Goal: Task Accomplishment & Management: Use online tool/utility

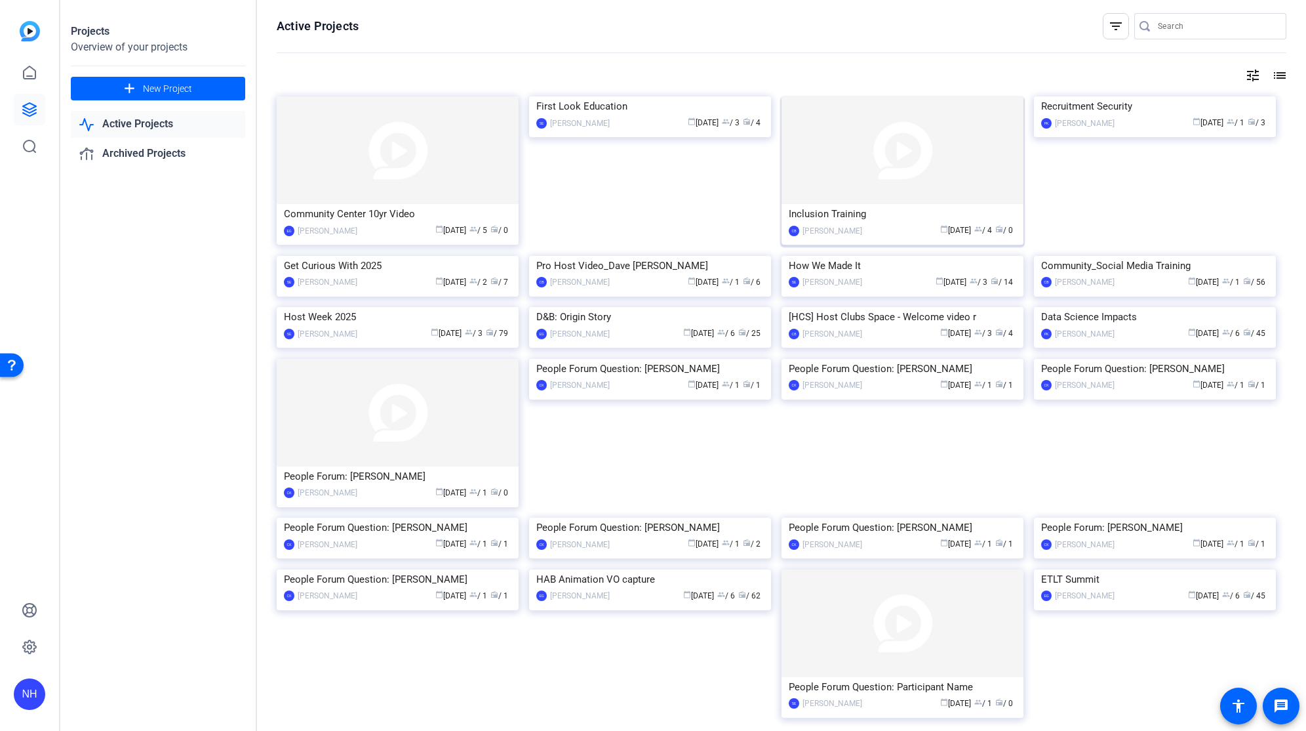
click at [869, 237] on div "calendar_today Oct 01 group / 4 radio / 0" at bounding box center [943, 231] width 148 height 14
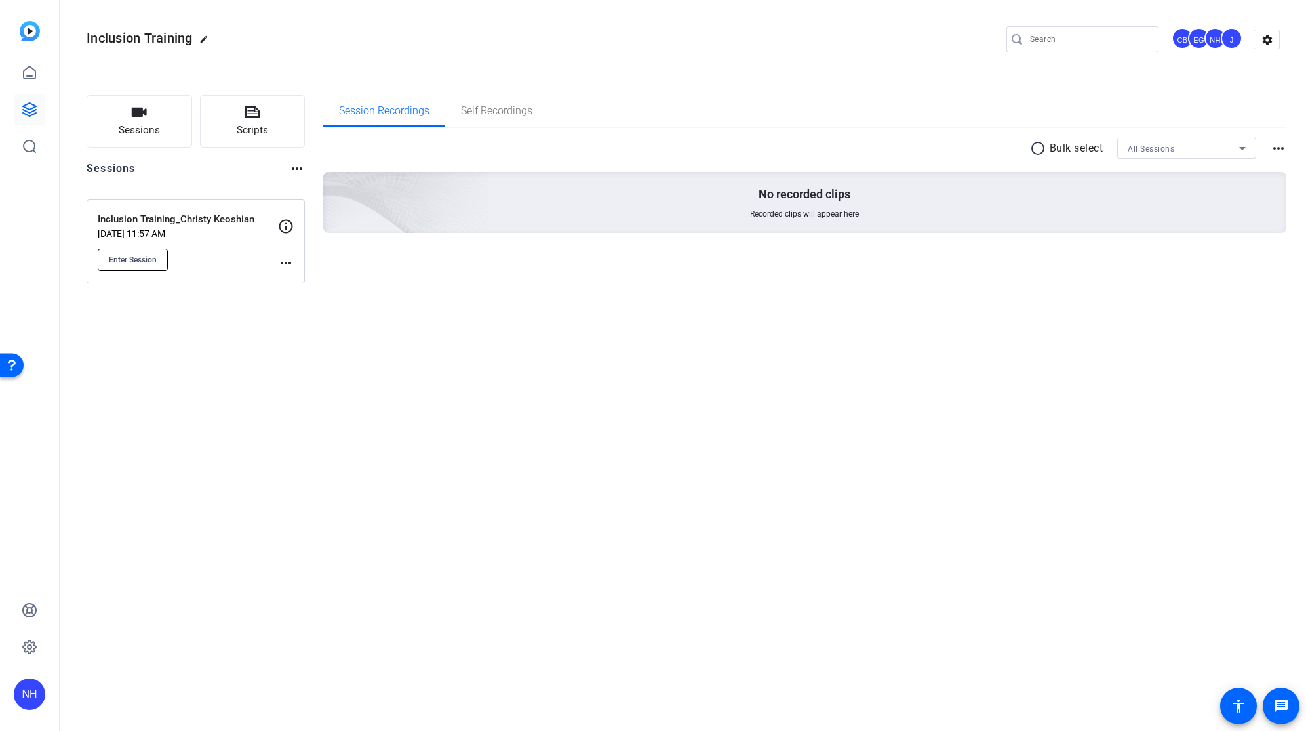
click at [132, 257] on span "Enter Session" at bounding box center [133, 259] width 48 height 10
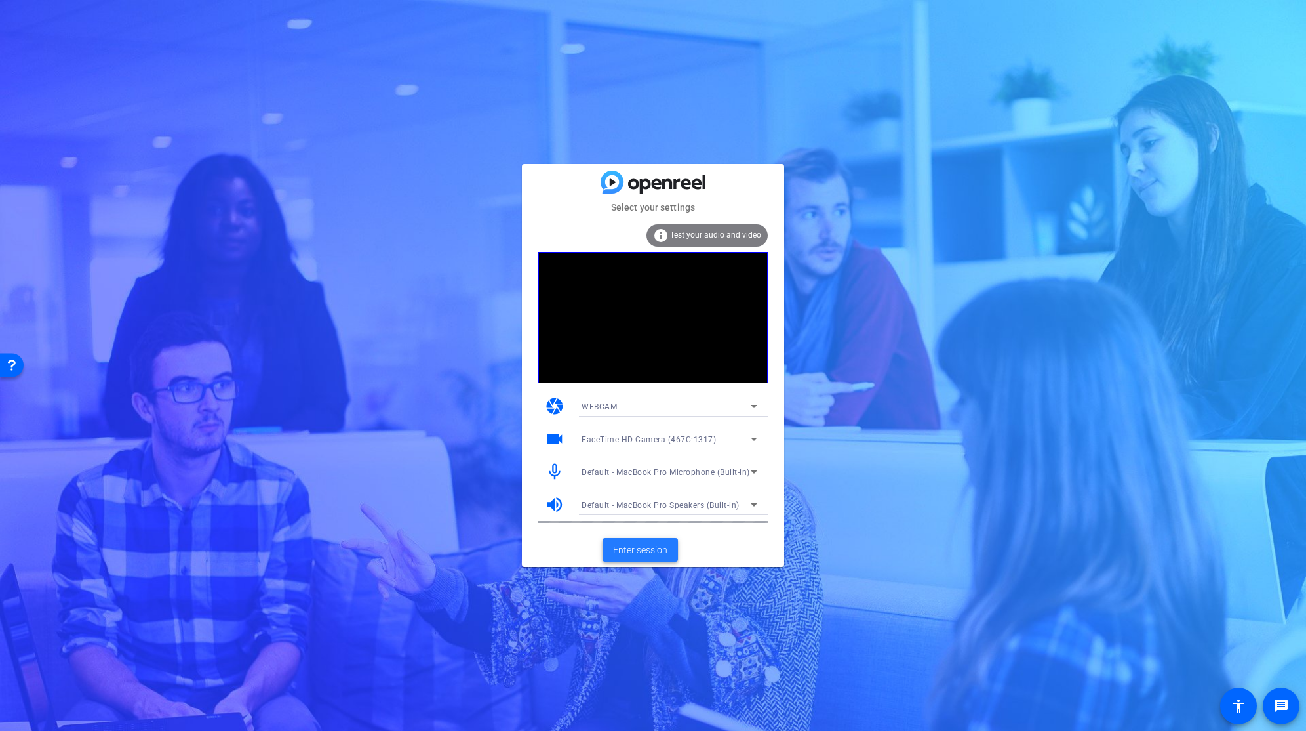
click at [635, 546] on span "Enter session" at bounding box center [640, 550] width 54 height 14
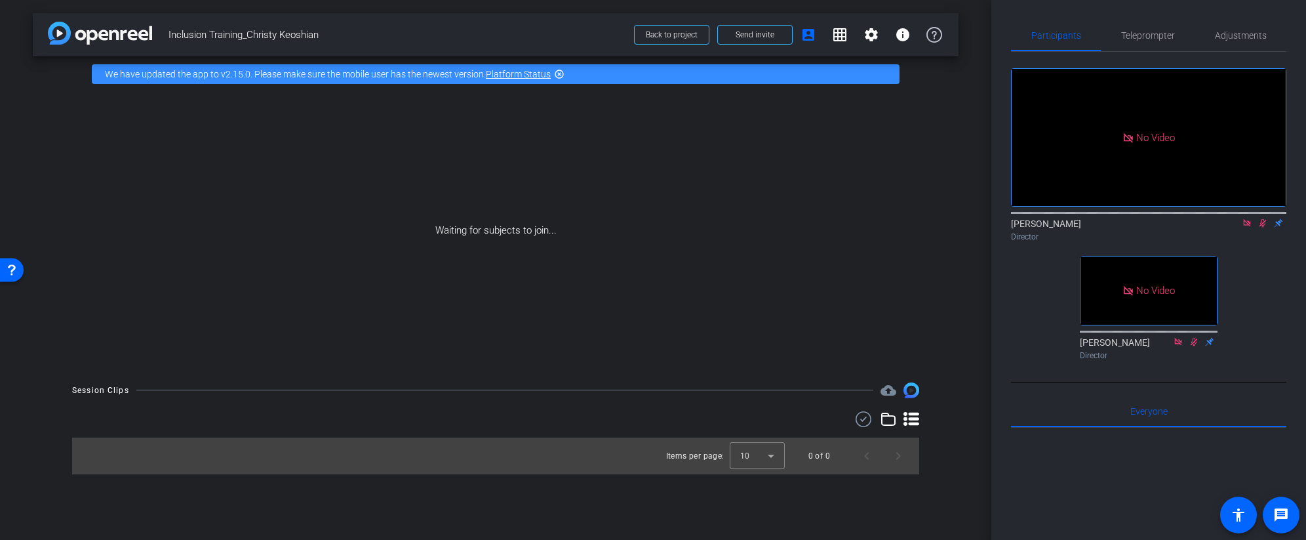
click at [1263, 228] on icon at bounding box center [1263, 223] width 7 height 9
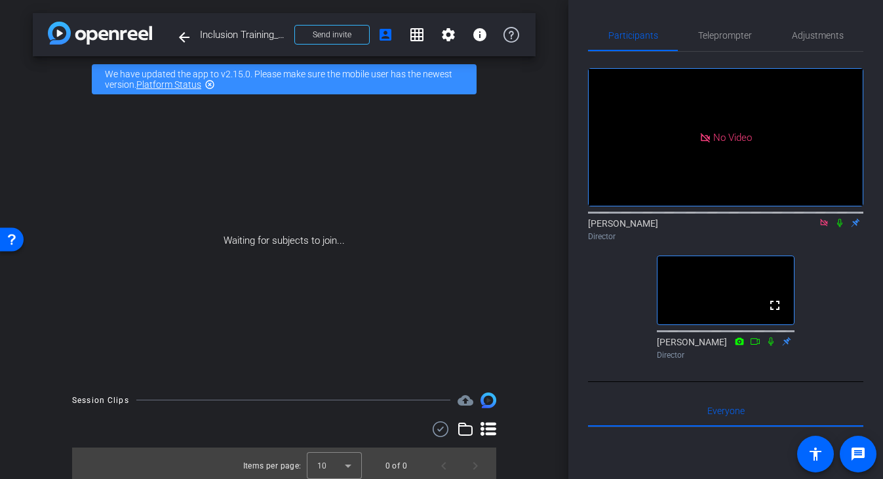
click at [840, 228] on icon at bounding box center [840, 222] width 10 height 9
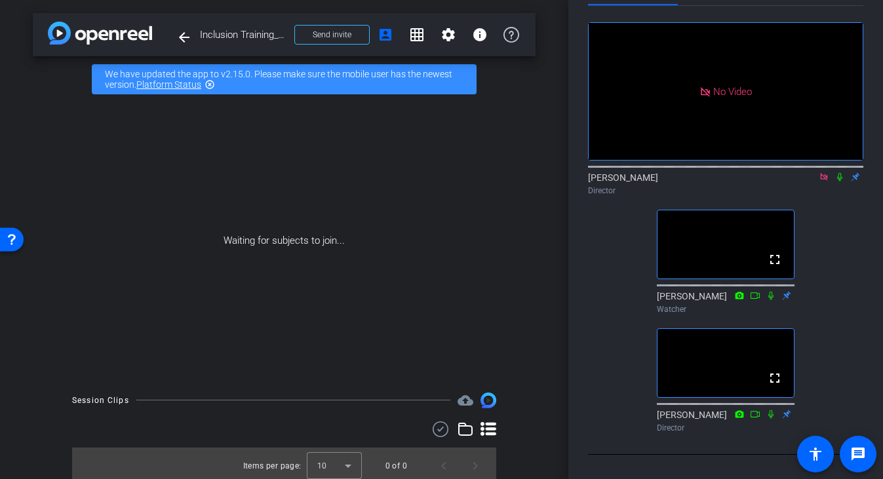
scroll to position [33, 0]
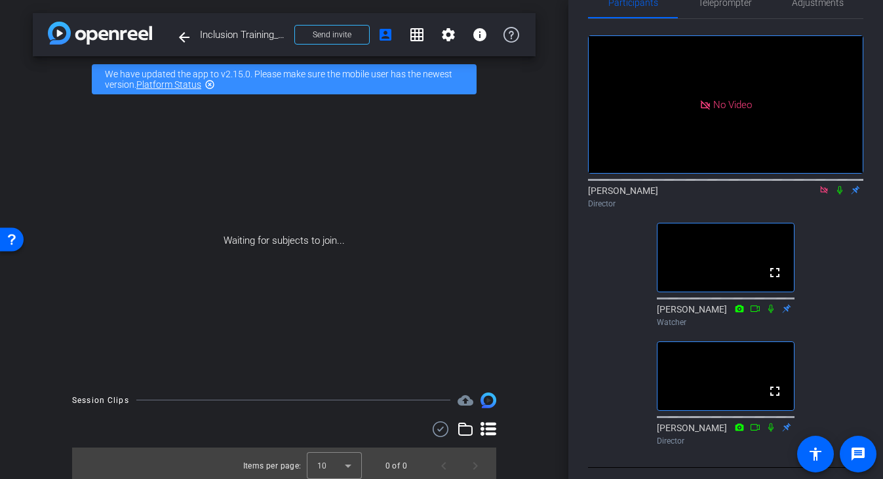
click at [822, 195] on icon at bounding box center [824, 190] width 10 height 9
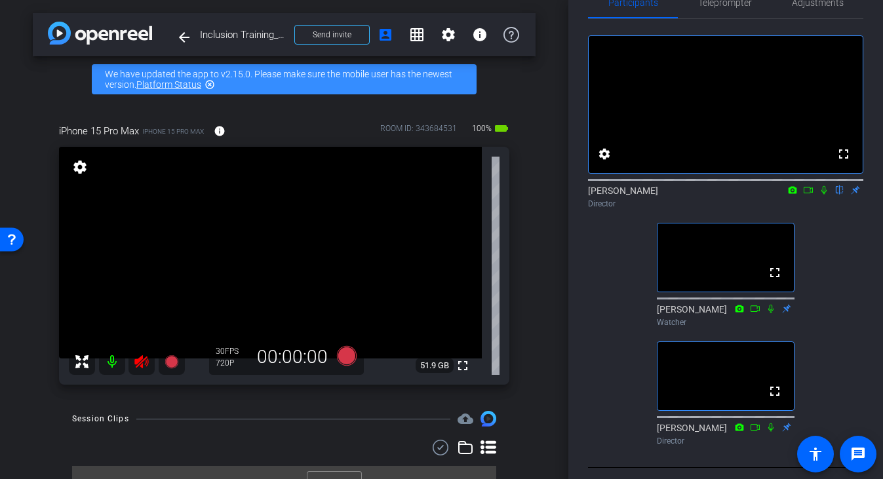
click at [142, 366] on icon at bounding box center [141, 361] width 14 height 13
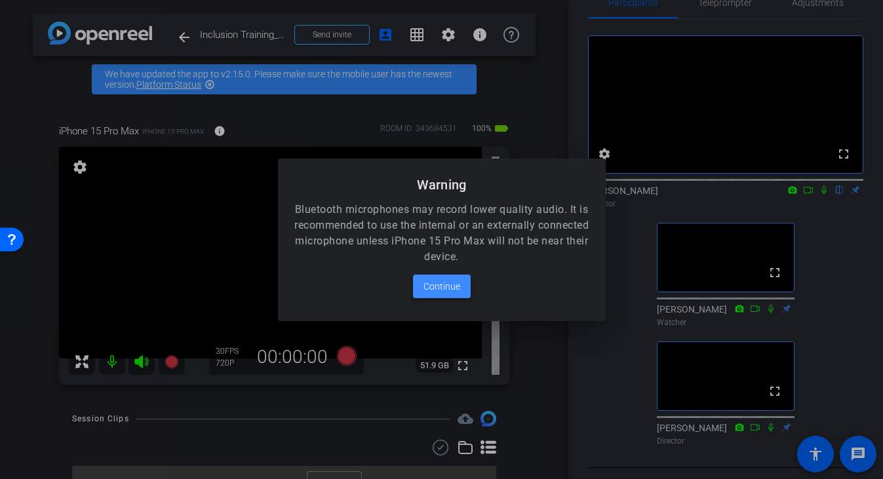
click at [444, 283] on span "Continue" at bounding box center [442, 287] width 37 height 16
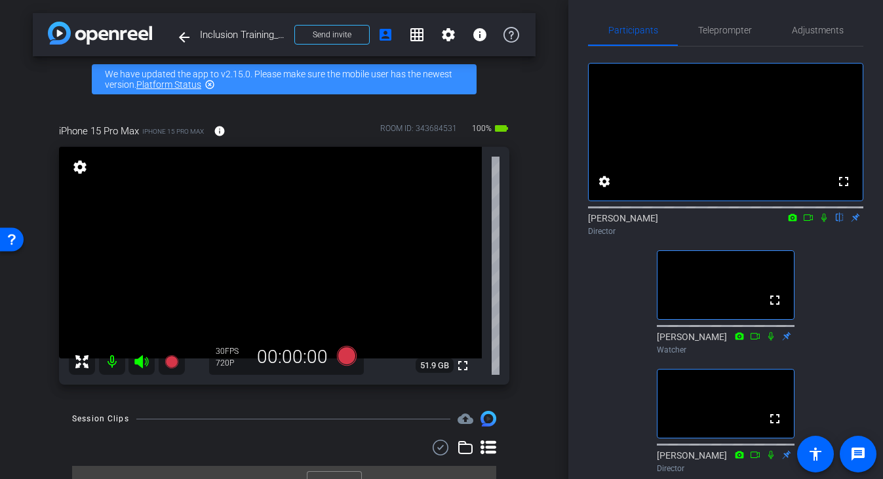
scroll to position [4, 0]
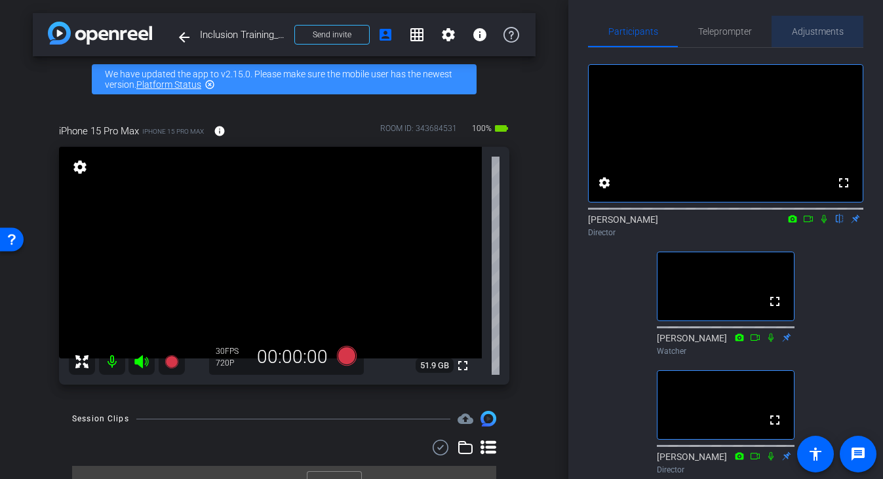
click at [806, 31] on span "Adjustments" at bounding box center [818, 31] width 52 height 9
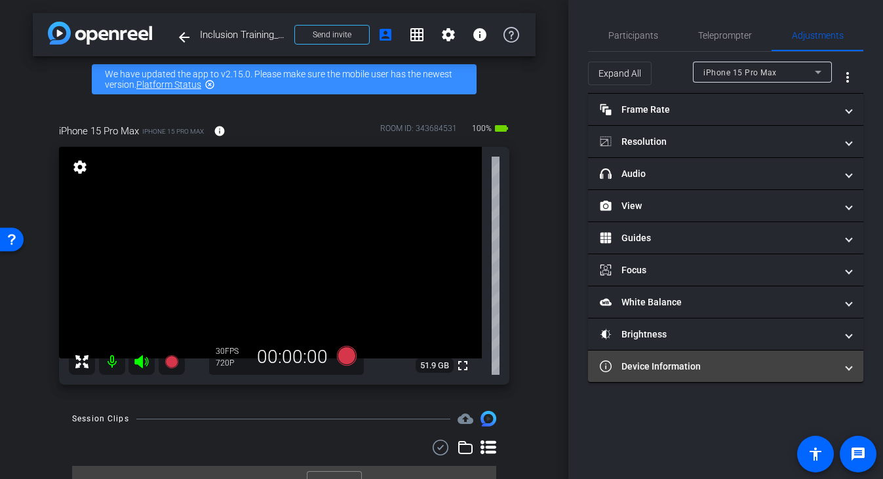
click at [723, 364] on mat-panel-title "Device Information" at bounding box center [718, 367] width 236 height 14
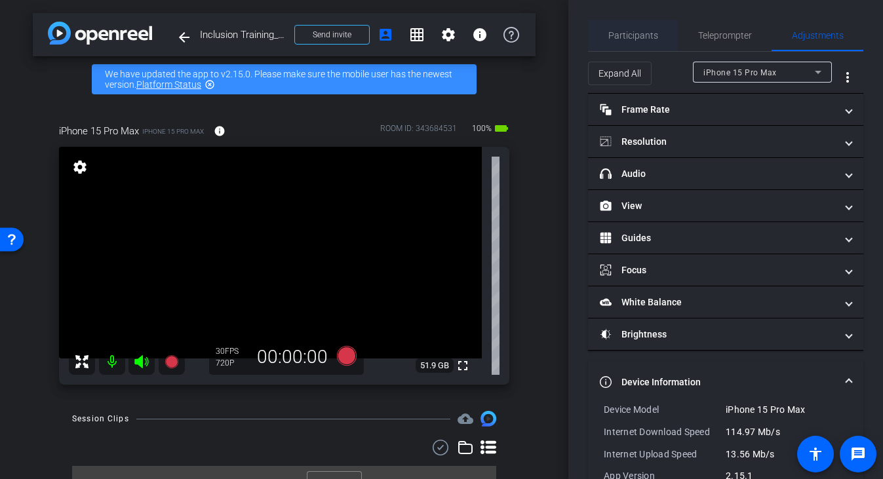
click at [637, 37] on span "Participants" at bounding box center [634, 35] width 50 height 9
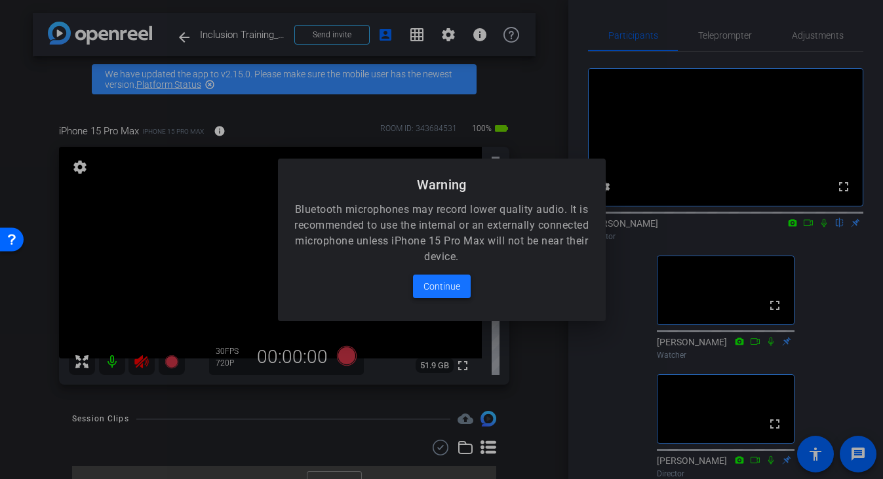
click at [433, 285] on span "Continue" at bounding box center [442, 287] width 37 height 16
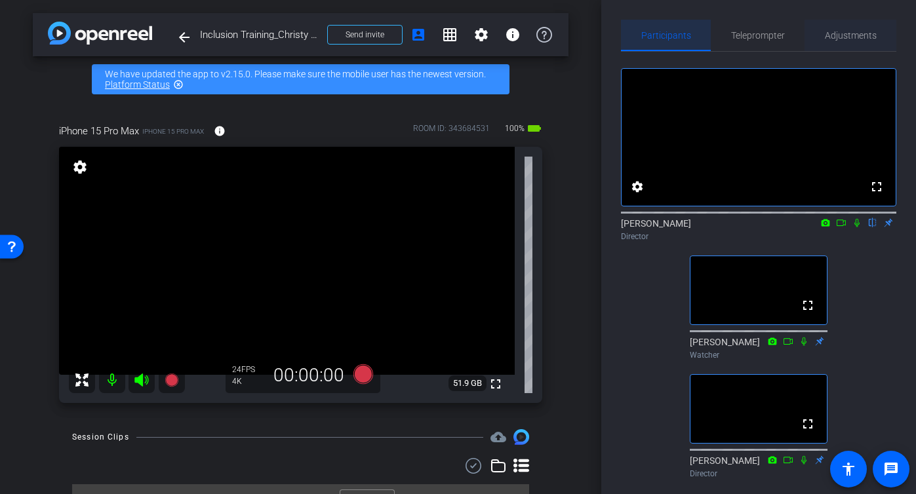
click at [853, 39] on span "Adjustments" at bounding box center [851, 35] width 52 height 9
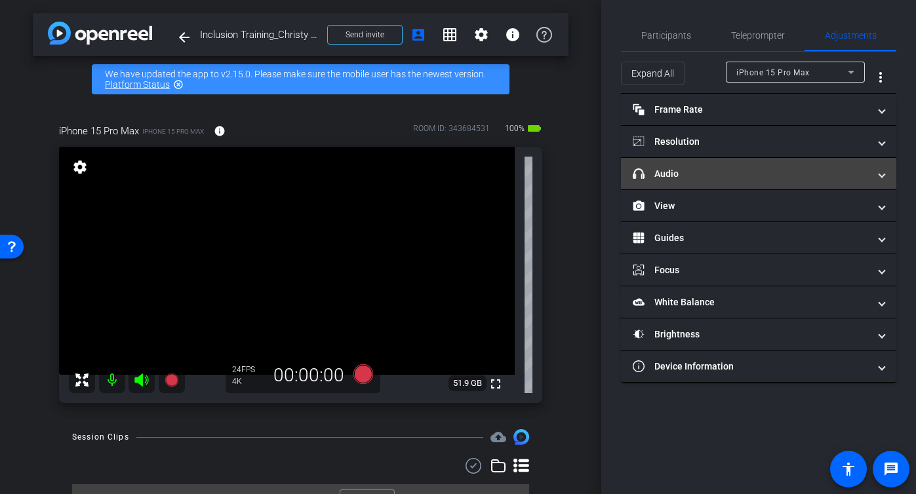
click at [702, 173] on mat-panel-title "headphone icon Audio" at bounding box center [751, 174] width 236 height 14
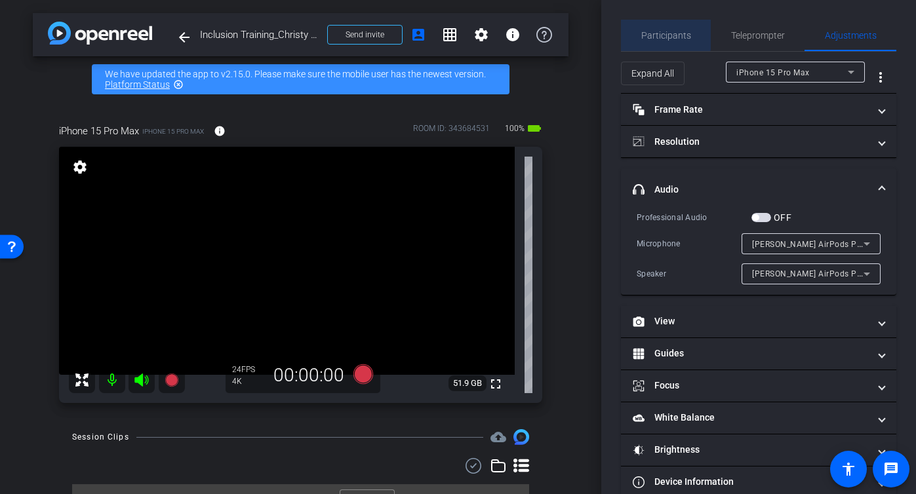
click at [651, 31] on span "Participants" at bounding box center [666, 35] width 50 height 9
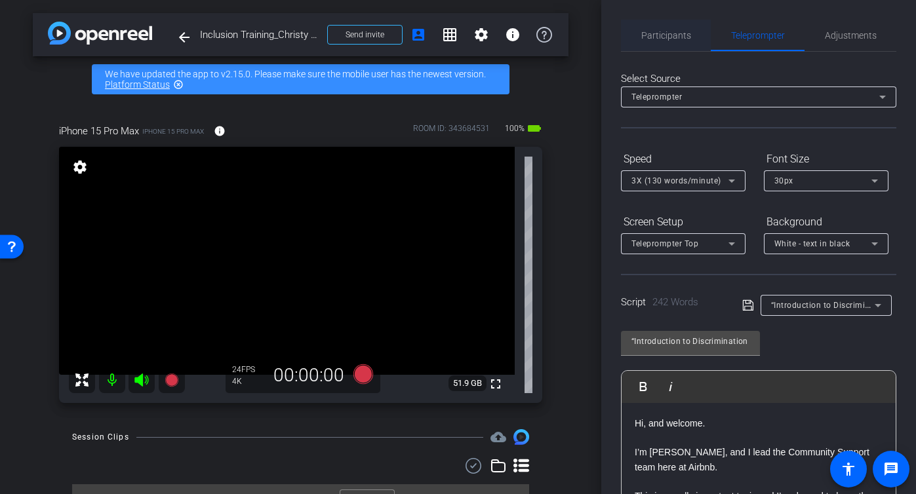
click at [668, 31] on span "Participants" at bounding box center [666, 35] width 50 height 9
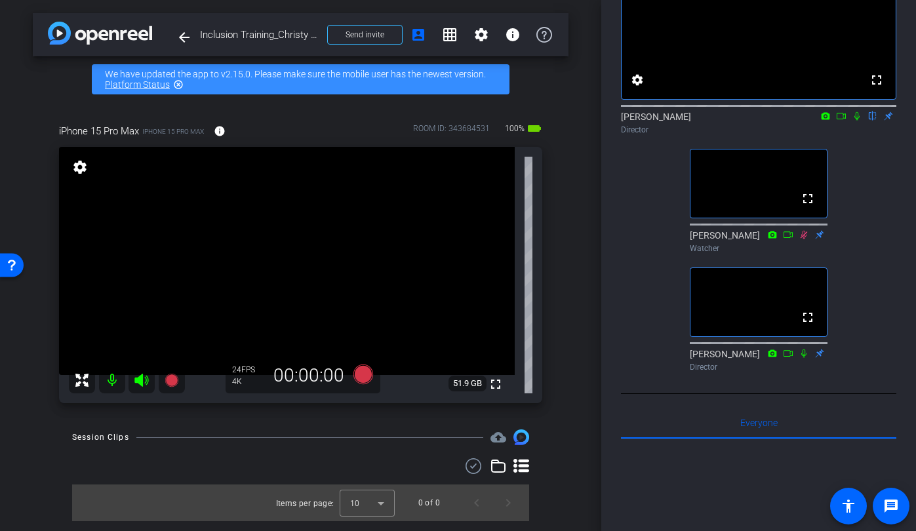
click at [841, 121] on icon at bounding box center [841, 115] width 10 height 9
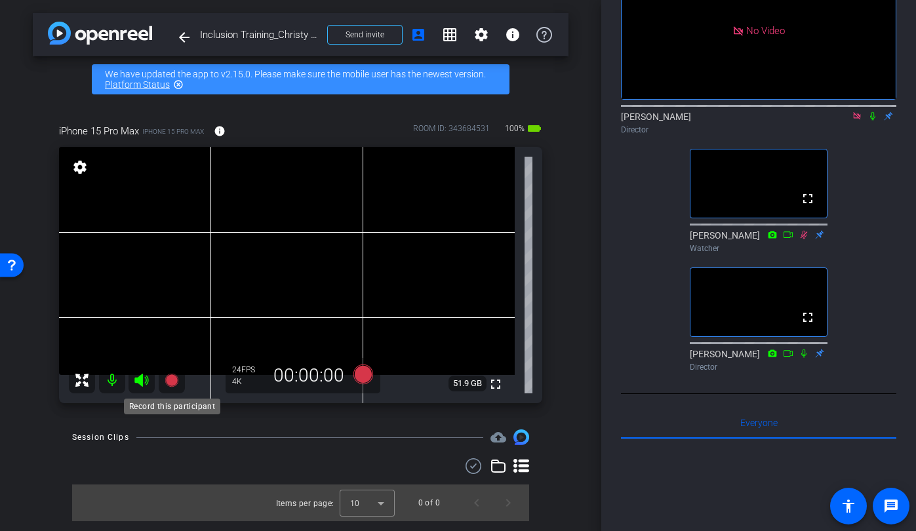
click at [172, 384] on icon at bounding box center [171, 380] width 13 height 13
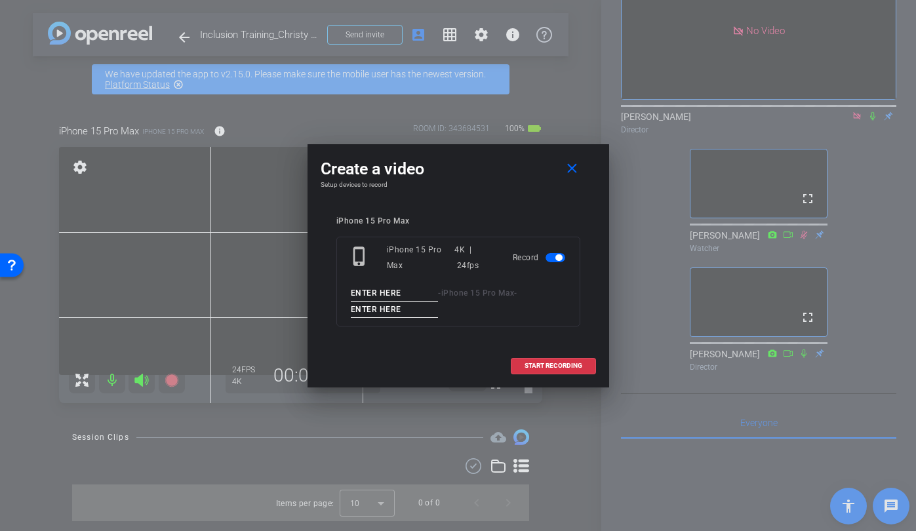
click at [385, 295] on input at bounding box center [395, 293] width 88 height 16
type input "Christy"
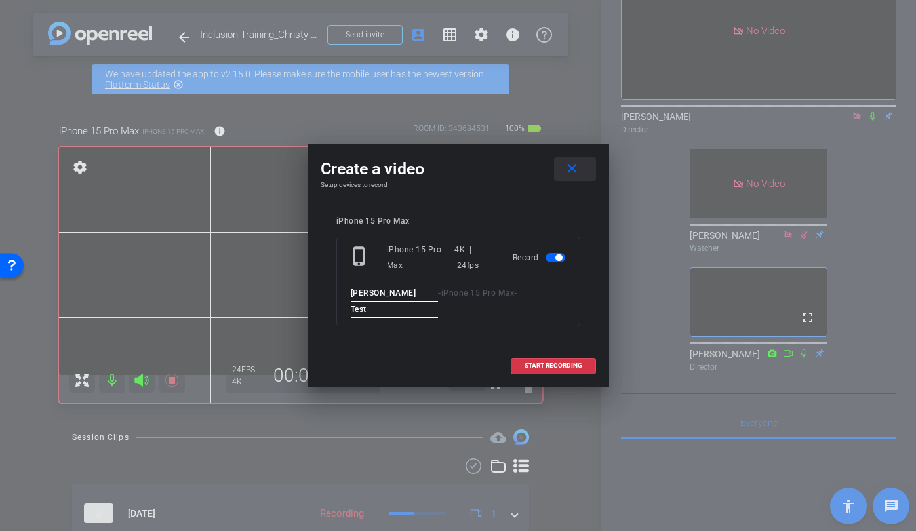
type input "Test"
click at [570, 169] on mat-icon "close" at bounding box center [572, 169] width 16 height 16
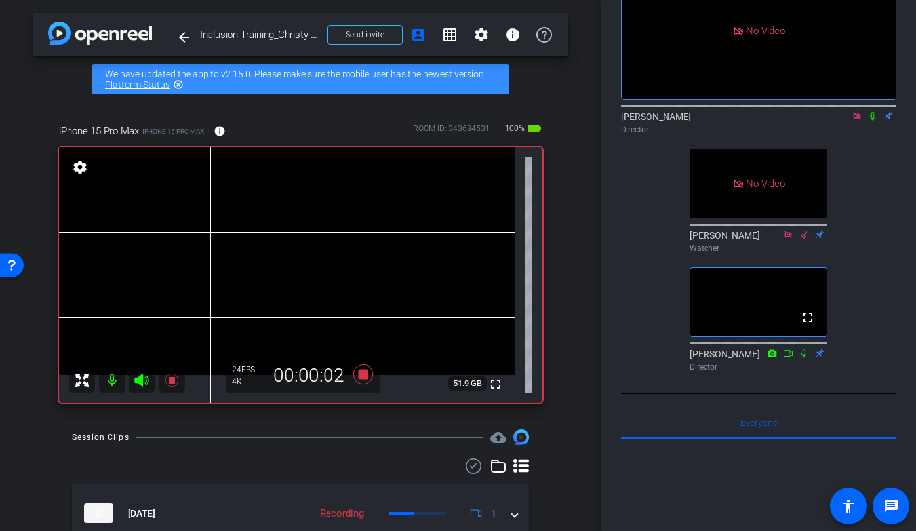
click at [874, 121] on icon at bounding box center [873, 115] width 10 height 9
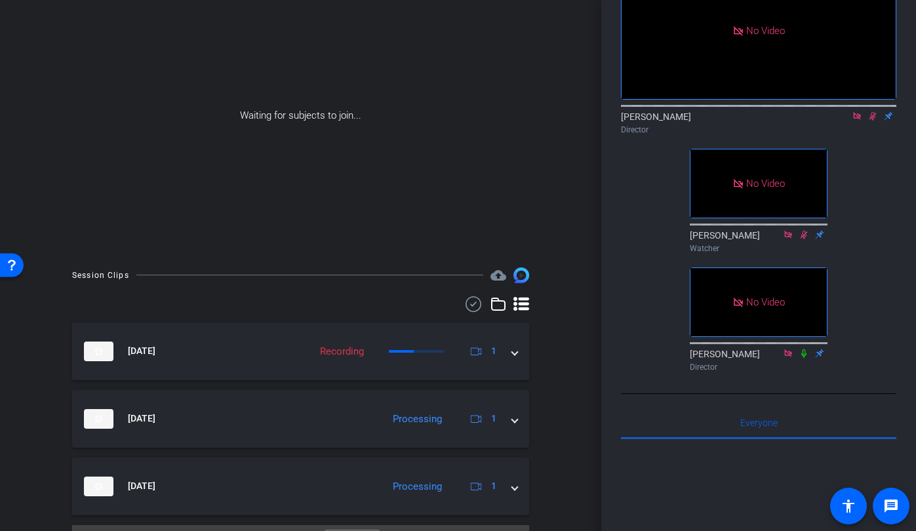
scroll to position [89, 0]
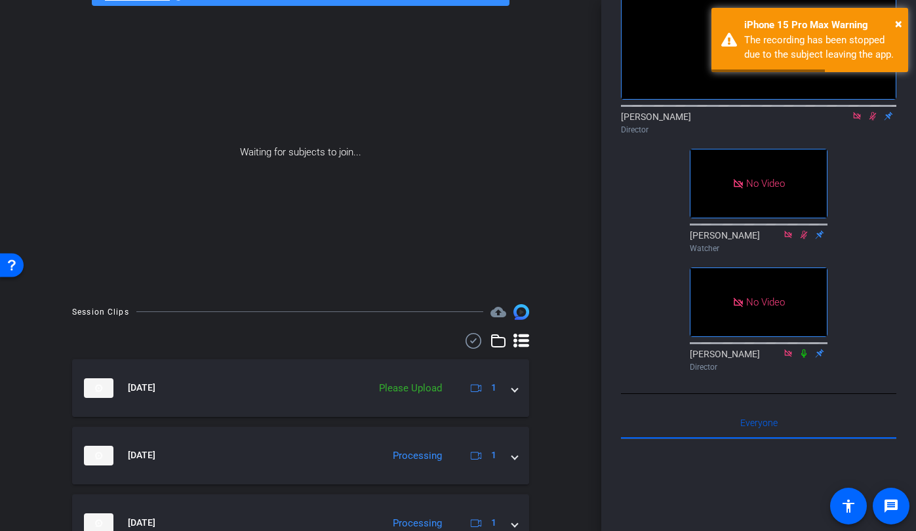
click at [873, 121] on icon at bounding box center [873, 116] width 7 height 9
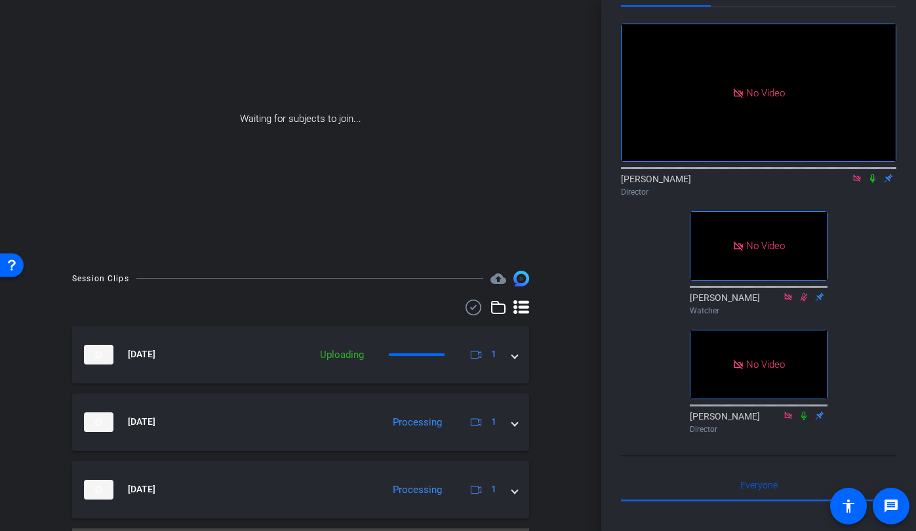
scroll to position [156, 0]
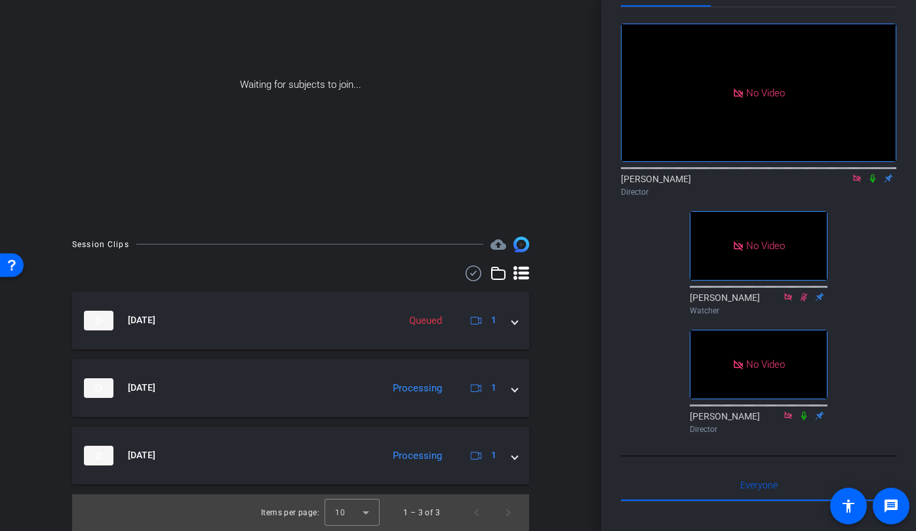
click at [876, 183] on icon at bounding box center [873, 178] width 10 height 9
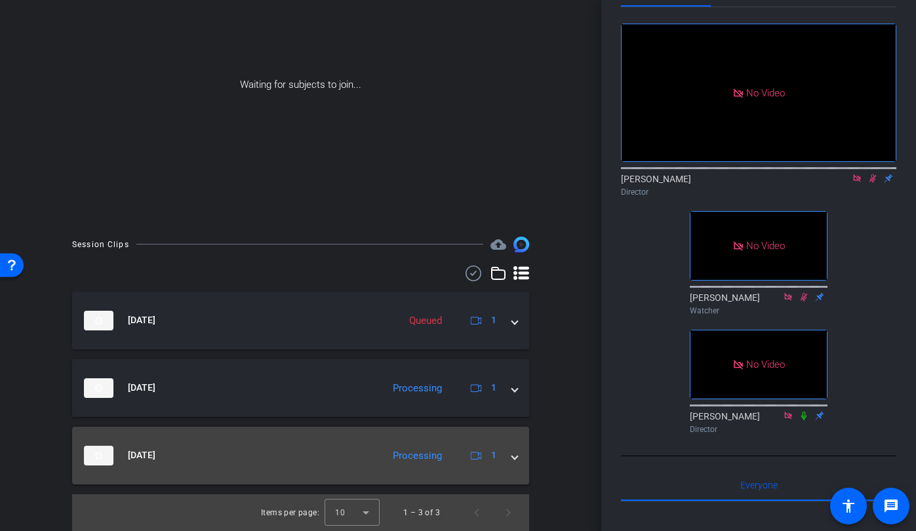
click at [228, 456] on mat-panel-title "Oct 10, 2025" at bounding box center [230, 456] width 292 height 20
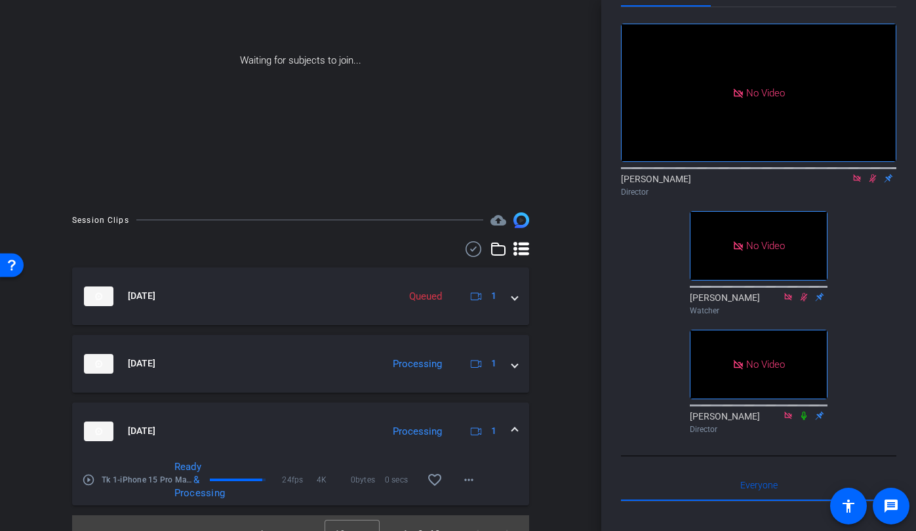
scroll to position [201, 0]
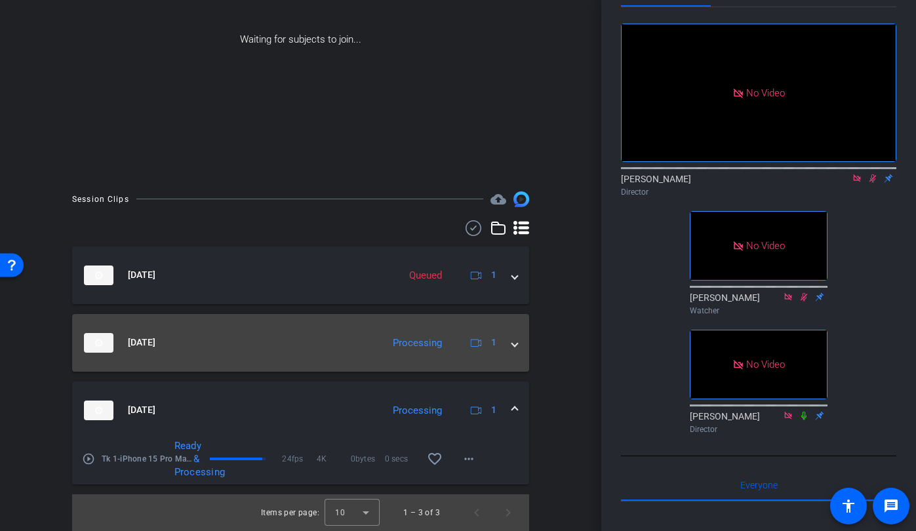
click at [249, 353] on mat-expansion-panel-header "Oct 10, 2025 Processing 1" at bounding box center [300, 343] width 457 height 58
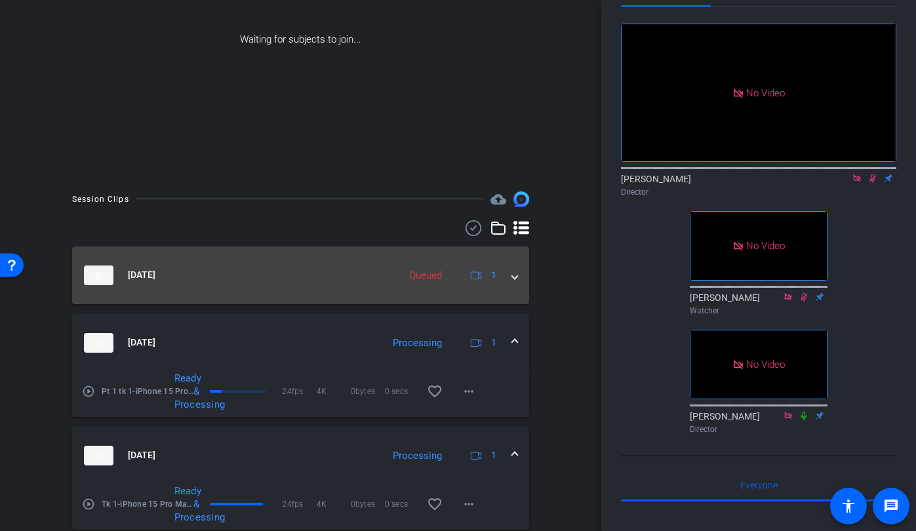
click at [247, 272] on mat-panel-title "Oct 10, 2025" at bounding box center [238, 276] width 308 height 20
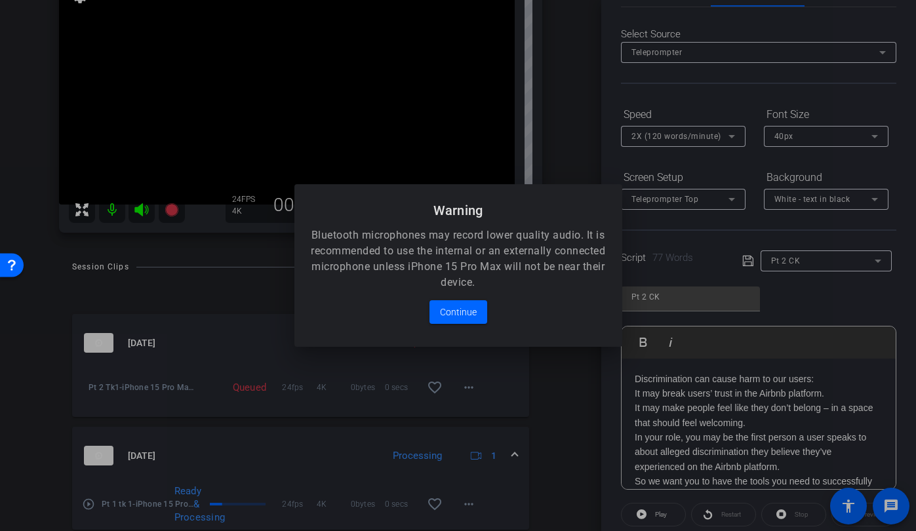
scroll to position [329, 0]
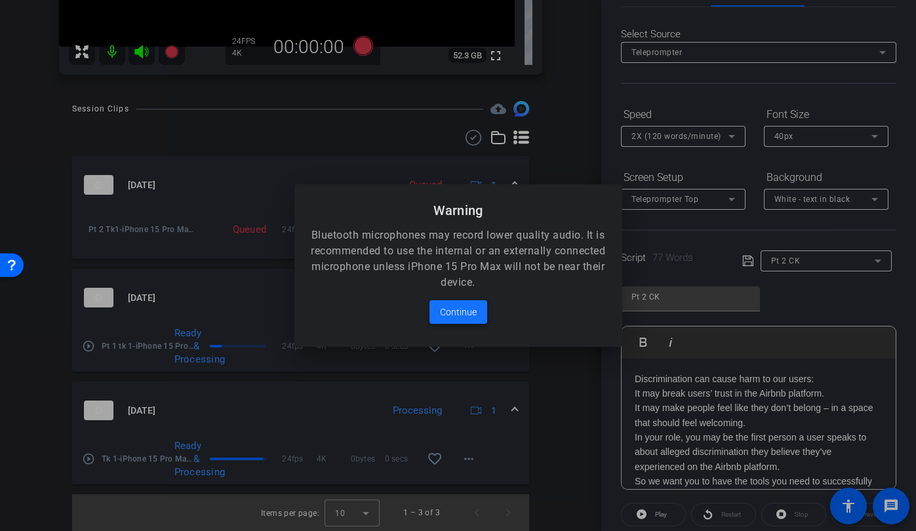
click at [449, 314] on span "Continue" at bounding box center [458, 312] width 37 height 16
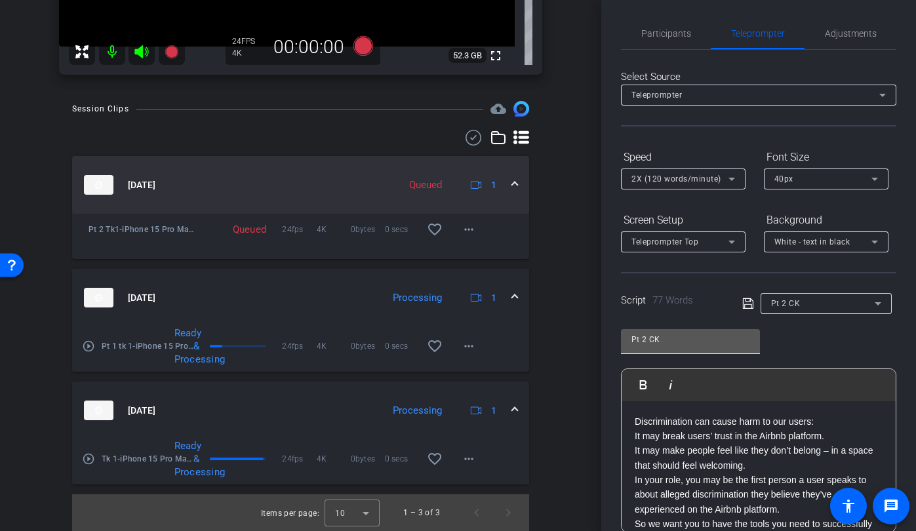
scroll to position [0, 0]
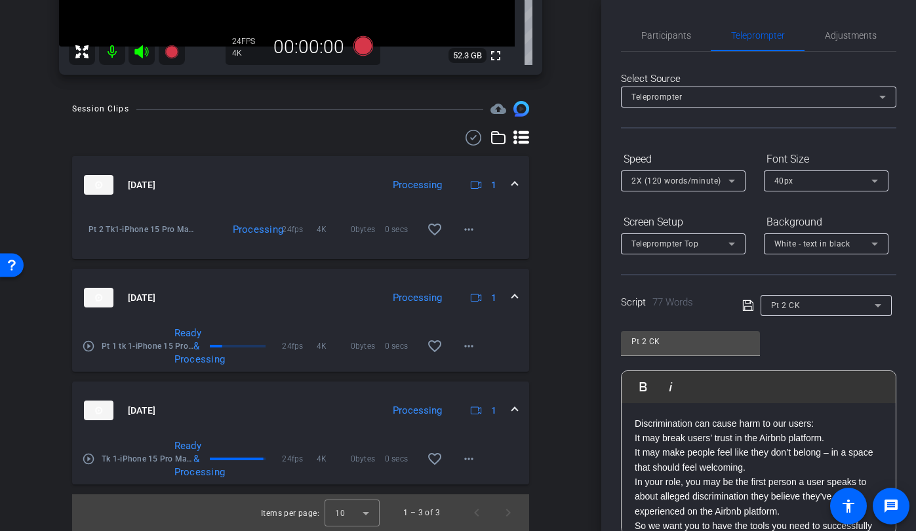
click at [91, 460] on mat-icon "play_circle_outline" at bounding box center [88, 459] width 13 height 13
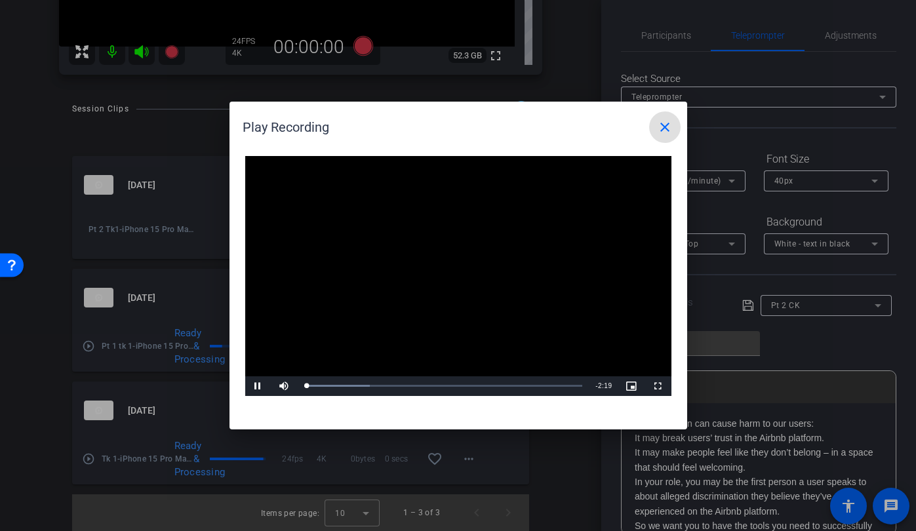
click at [664, 47] on div at bounding box center [458, 265] width 916 height 531
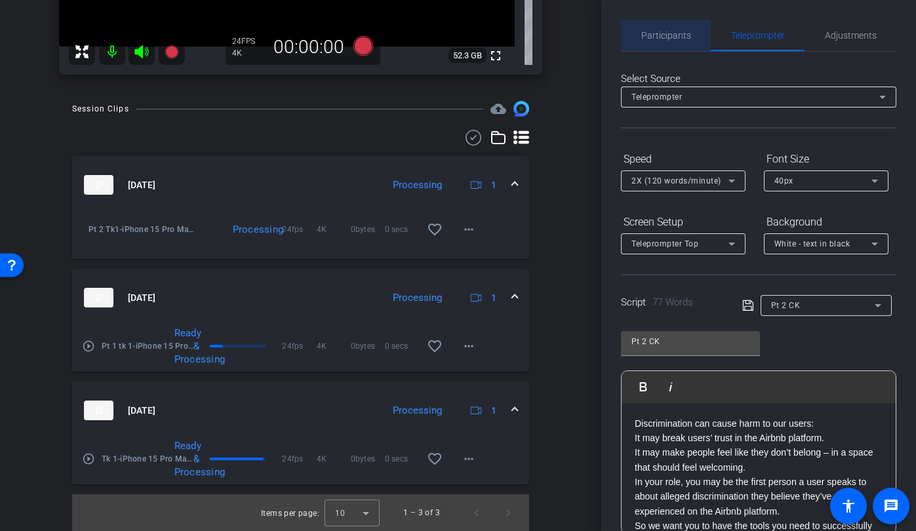
click at [660, 31] on span "Participants" at bounding box center [666, 35] width 50 height 9
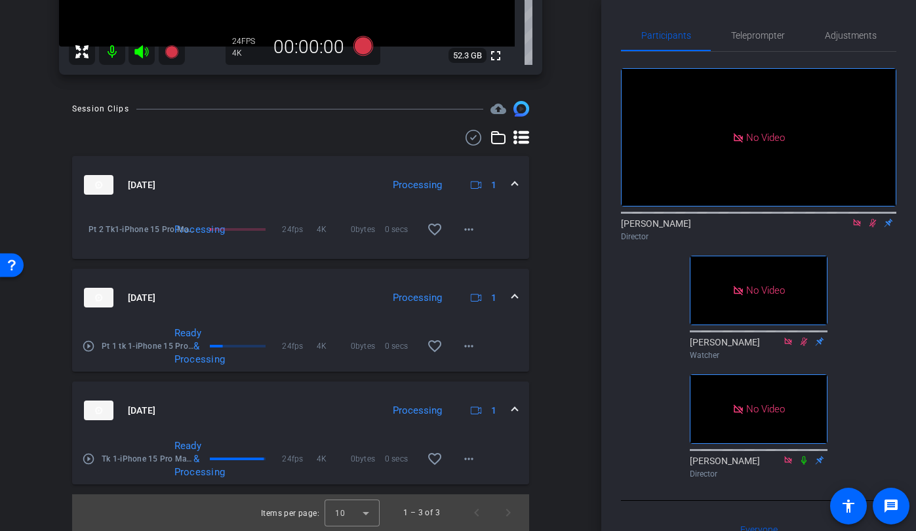
click at [91, 459] on mat-icon "play_circle_outline" at bounding box center [88, 459] width 13 height 13
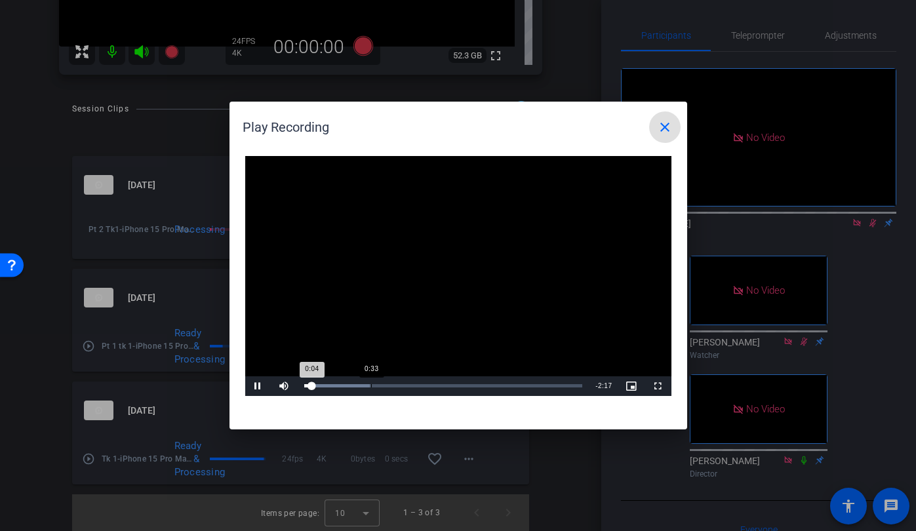
click at [371, 382] on div "Loaded : 23.75% 0:33 0:04" at bounding box center [444, 386] width 292 height 20
click at [256, 386] on span "Video Player" at bounding box center [258, 386] width 26 height 0
click at [665, 123] on mat-icon "close" at bounding box center [665, 127] width 16 height 16
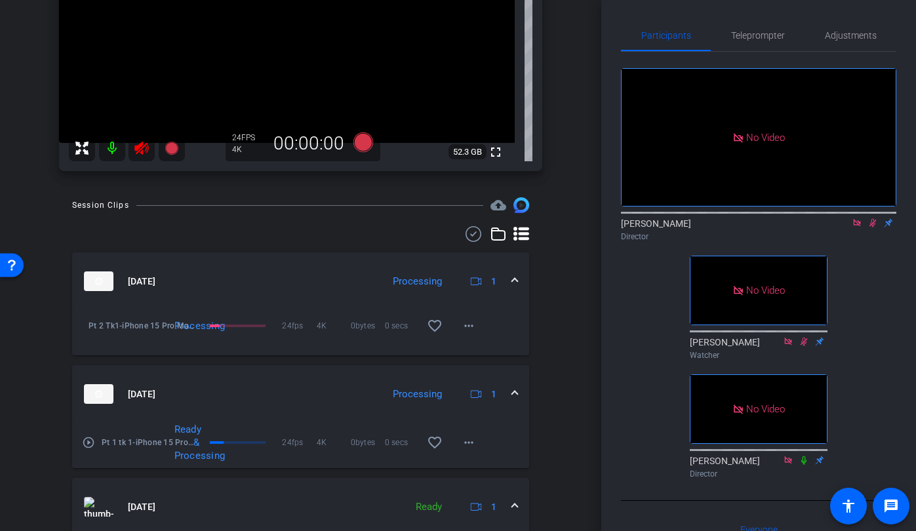
scroll to position [233, 0]
click at [83, 441] on mat-icon "play_circle_outline" at bounding box center [88, 441] width 13 height 13
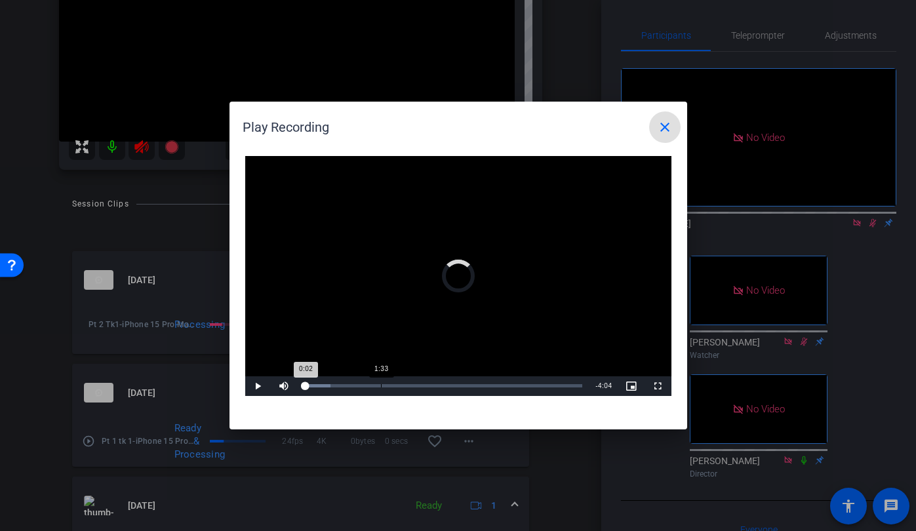
click at [381, 385] on div "1:33" at bounding box center [381, 385] width 1 height 3
click at [261, 386] on span "Video Player" at bounding box center [258, 386] width 26 height 0
click at [428, 383] on div "Loaded : 36.68% 2:30 2:30" at bounding box center [444, 386] width 292 height 20
click at [251, 386] on span "Video Player" at bounding box center [258, 386] width 26 height 0
click at [477, 385] on div "Loaded : 53.93% 3:29 2:33" at bounding box center [443, 385] width 279 height 3
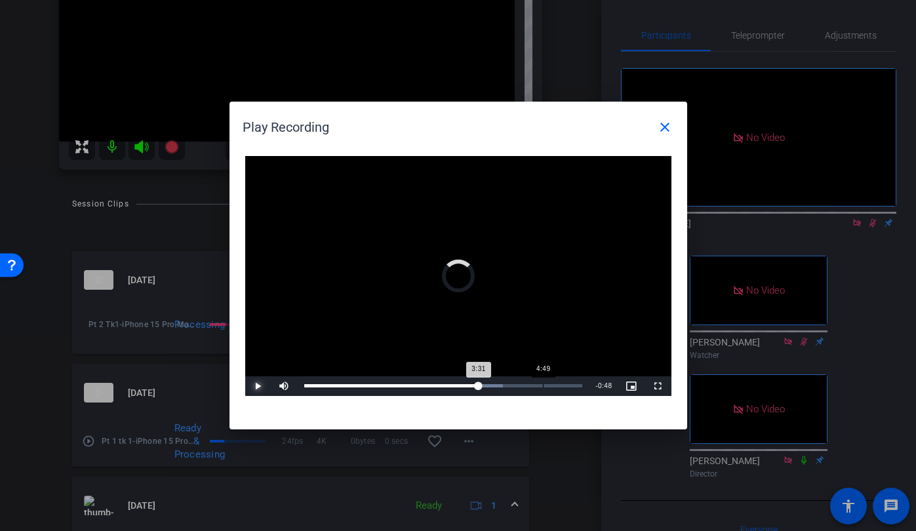
click at [543, 386] on div "4:49" at bounding box center [543, 385] width 1 height 3
click at [667, 123] on mat-icon "close" at bounding box center [665, 127] width 16 height 16
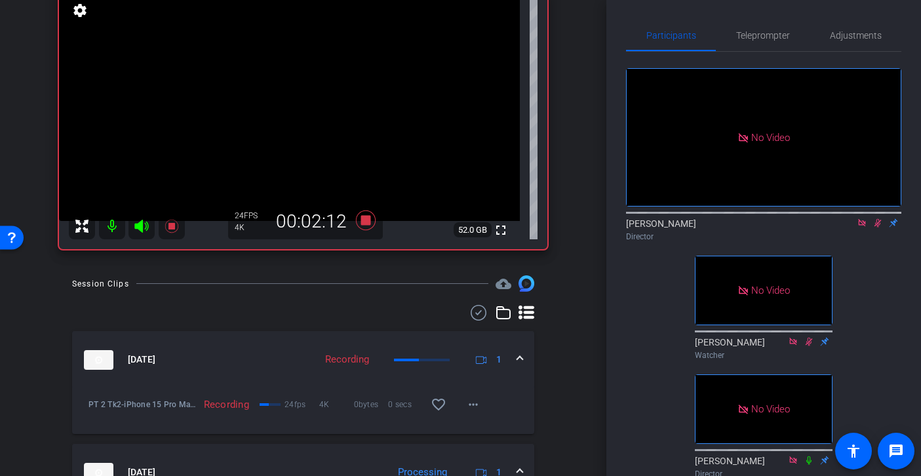
scroll to position [145, 0]
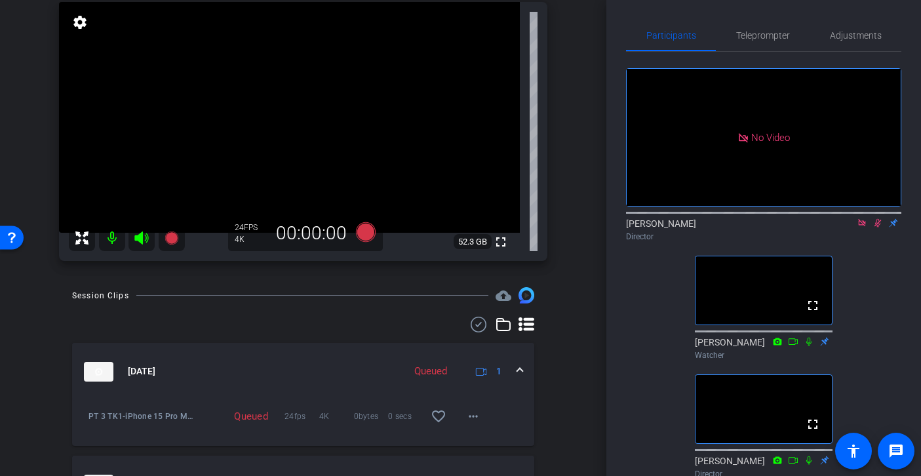
click at [862, 218] on icon at bounding box center [862, 222] width 10 height 9
click at [862, 228] on icon at bounding box center [862, 222] width 10 height 9
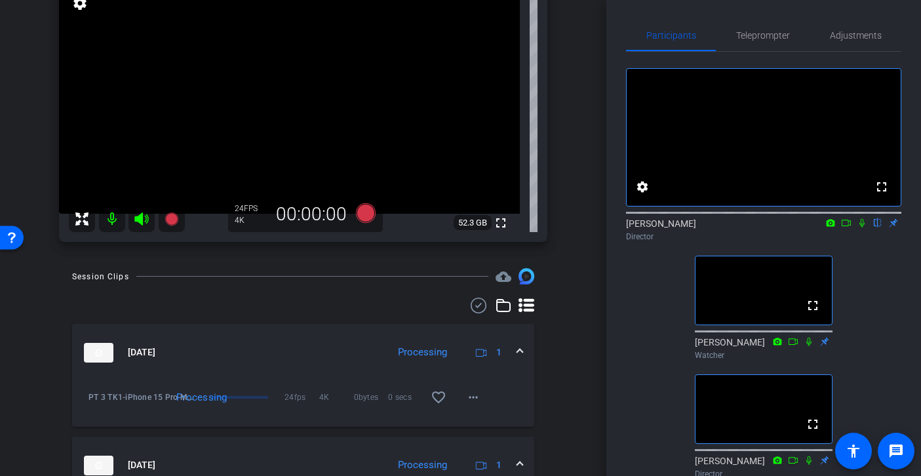
scroll to position [165, 0]
click at [140, 216] on icon at bounding box center [141, 217] width 14 height 13
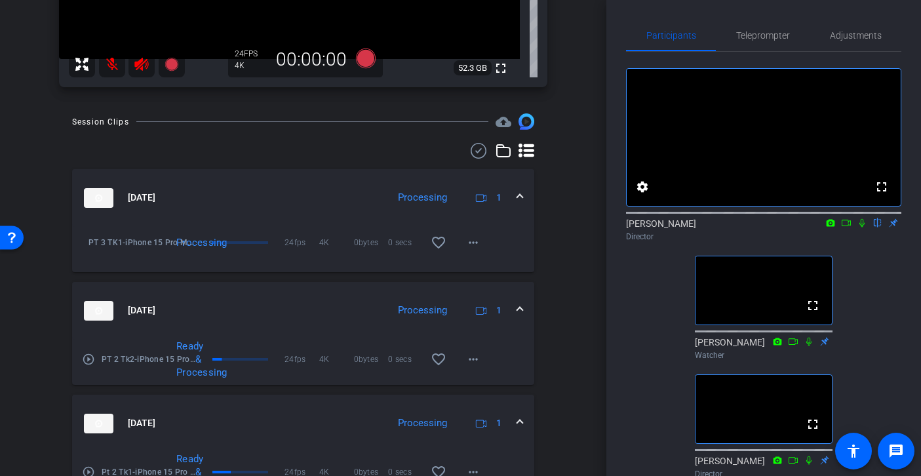
scroll to position [312, 0]
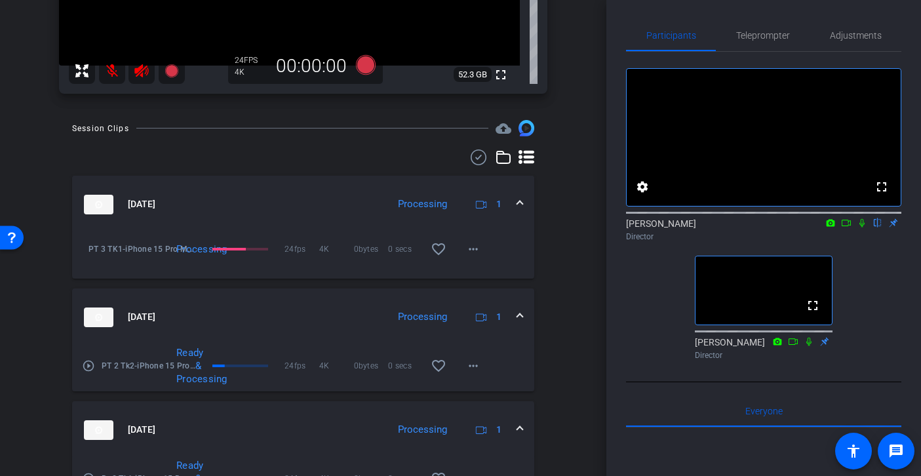
click at [522, 207] on span at bounding box center [519, 204] width 5 height 14
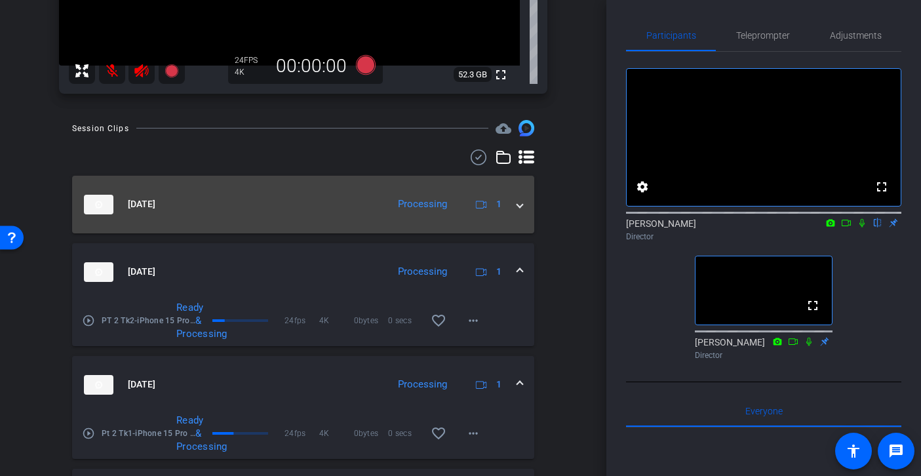
click at [523, 210] on mat-expansion-panel-header "Oct 10, 2025 Processing 1" at bounding box center [303, 205] width 462 height 58
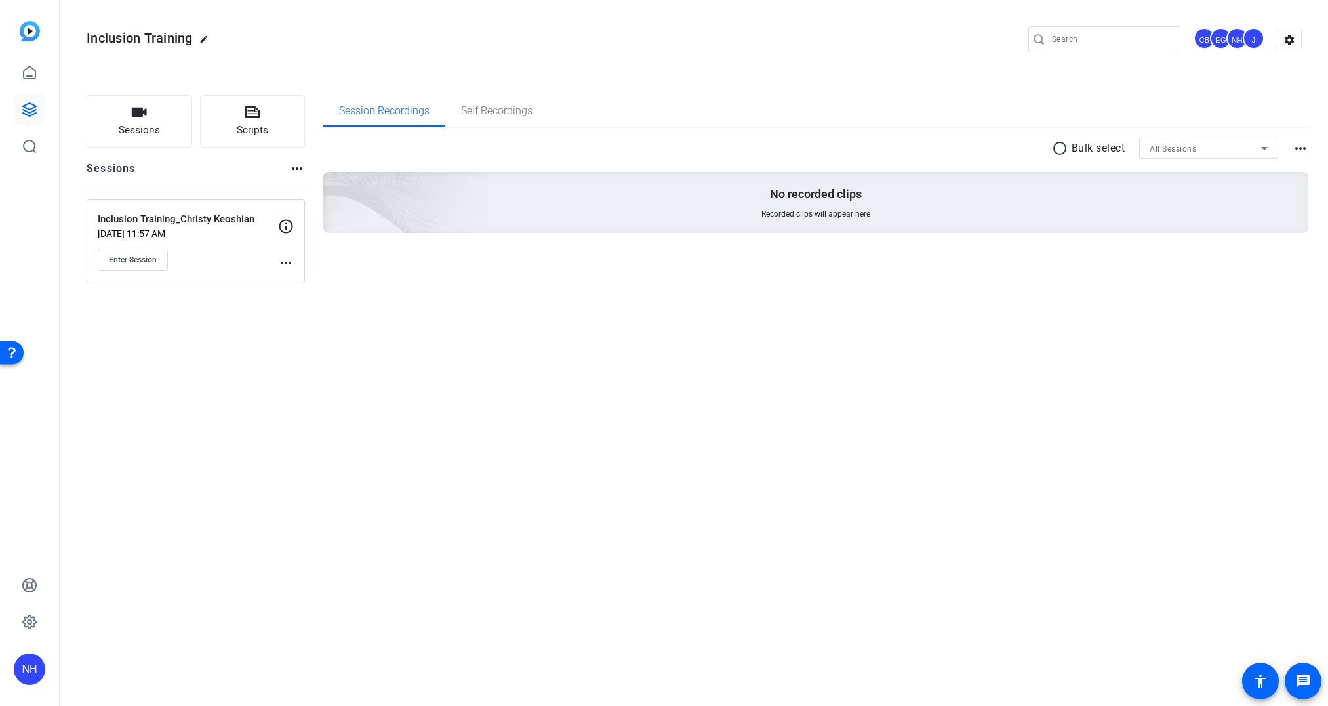
click at [569, 157] on div "radio_button_unchecked Bulk select All Sessions more_horiz" at bounding box center [816, 148] width 986 height 21
